Goal: Complete application form

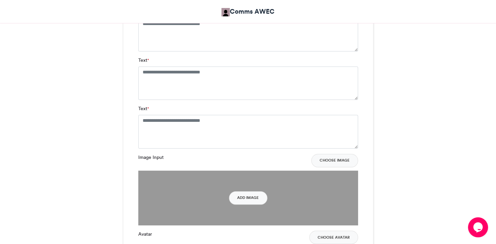
scroll to position [459, 0]
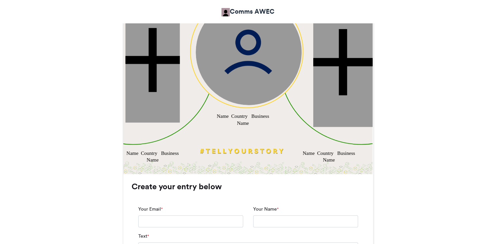
type input "**********"
type textarea "**********"
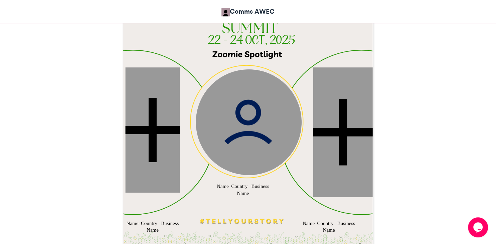
scroll to position [216, 0]
